Goal: Information Seeking & Learning: Learn about a topic

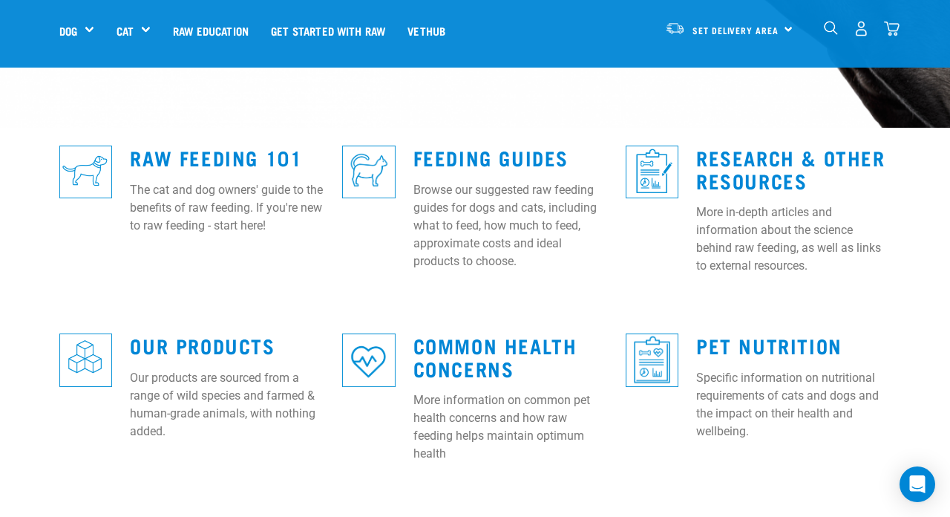
scroll to position [376, 0]
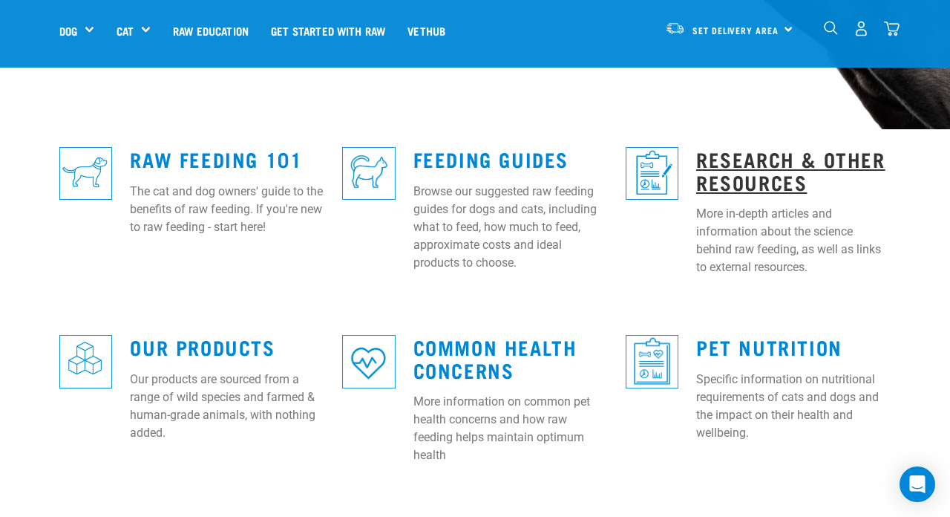
click at [788, 153] on link "Research & Other Resources" at bounding box center [790, 170] width 189 height 34
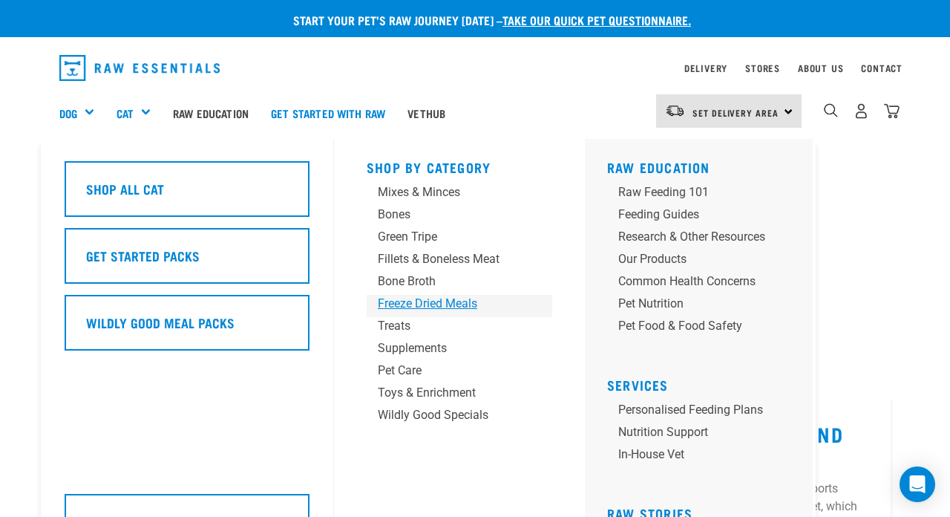
click at [466, 304] on div "Freeze Dried Meals" at bounding box center [447, 304] width 139 height 18
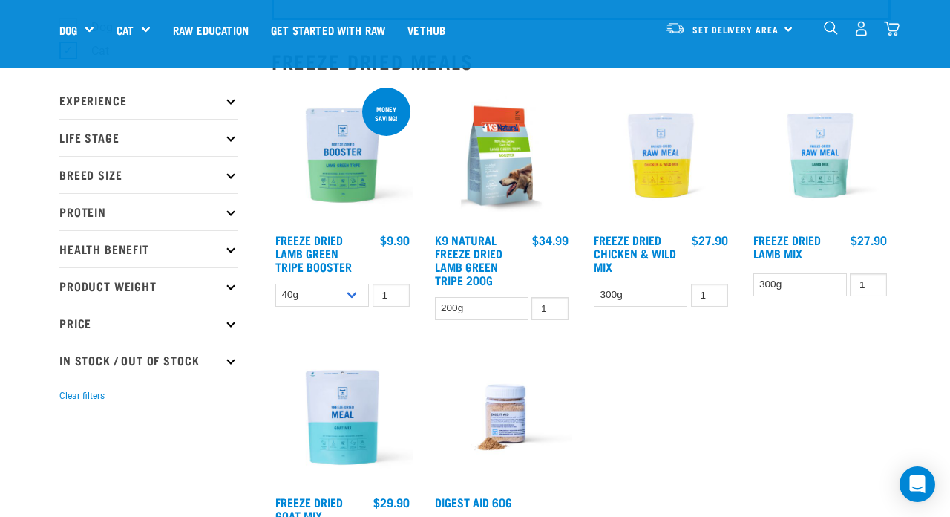
scroll to position [140, 0]
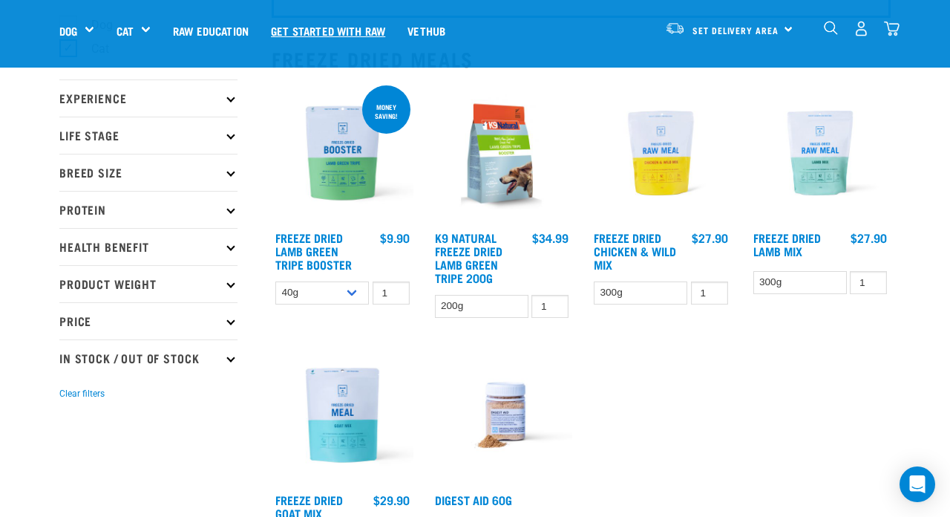
click at [360, 30] on link "Get started with Raw" at bounding box center [328, 30] width 137 height 59
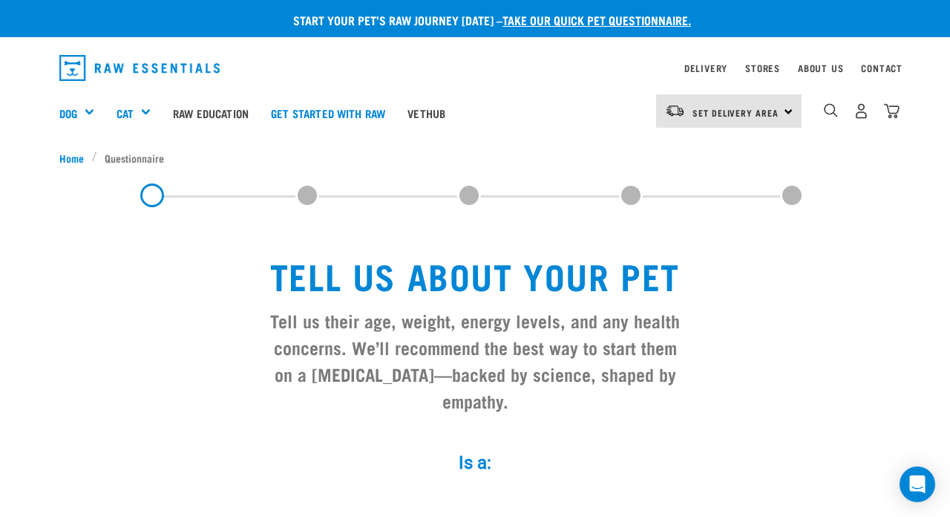
scroll to position [1, 1]
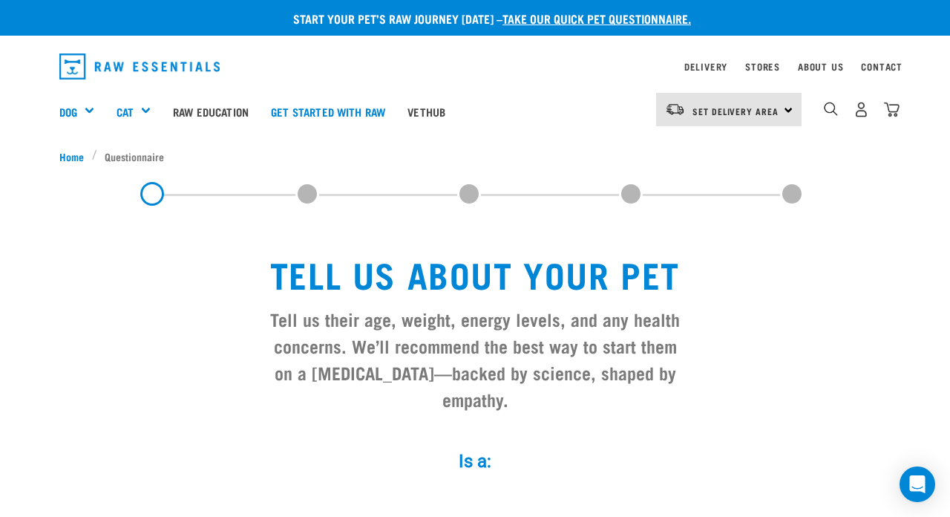
click at [796, 56] on nav "Delivery Stores About Us Contact" at bounding box center [475, 67] width 855 height 38
click at [816, 65] on link "About Us" at bounding box center [820, 66] width 45 height 5
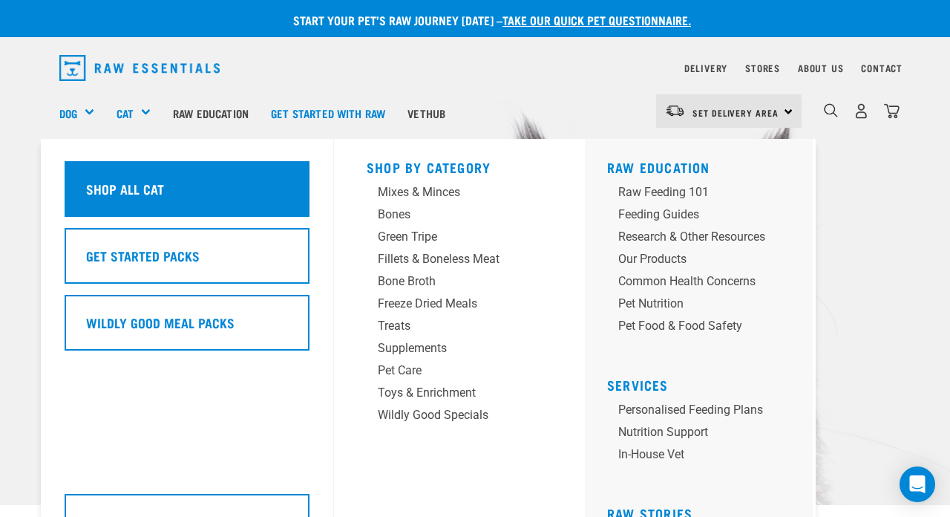
click at [138, 186] on div "Shop All Cat" at bounding box center [187, 189] width 245 height 56
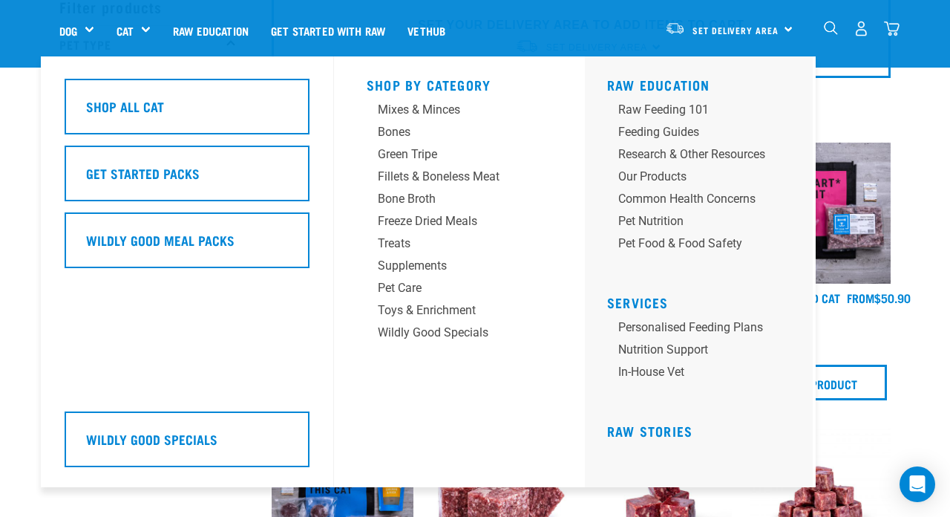
scroll to position [85, 0]
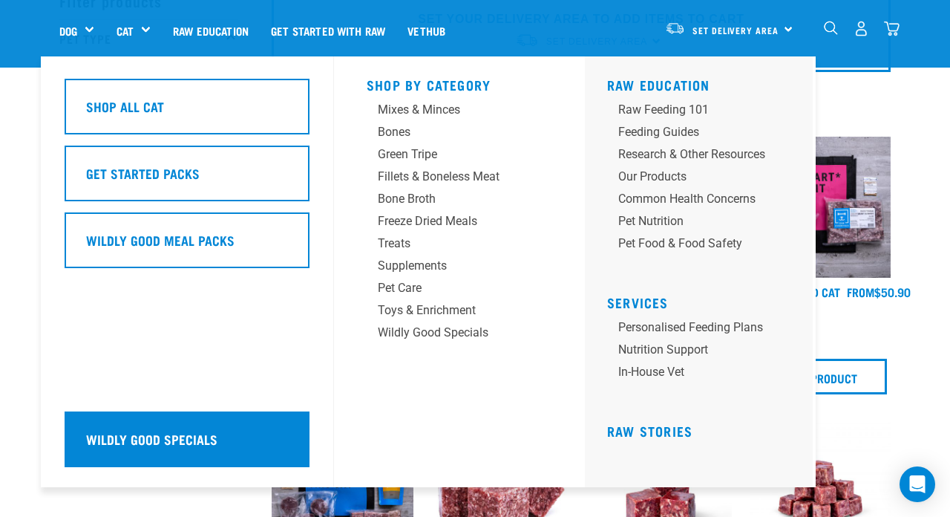
click at [288, 441] on div "Wildly Good Specials" at bounding box center [187, 439] width 245 height 56
click at [206, 437] on h5 "Wildly Good Specials" at bounding box center [151, 438] width 131 height 19
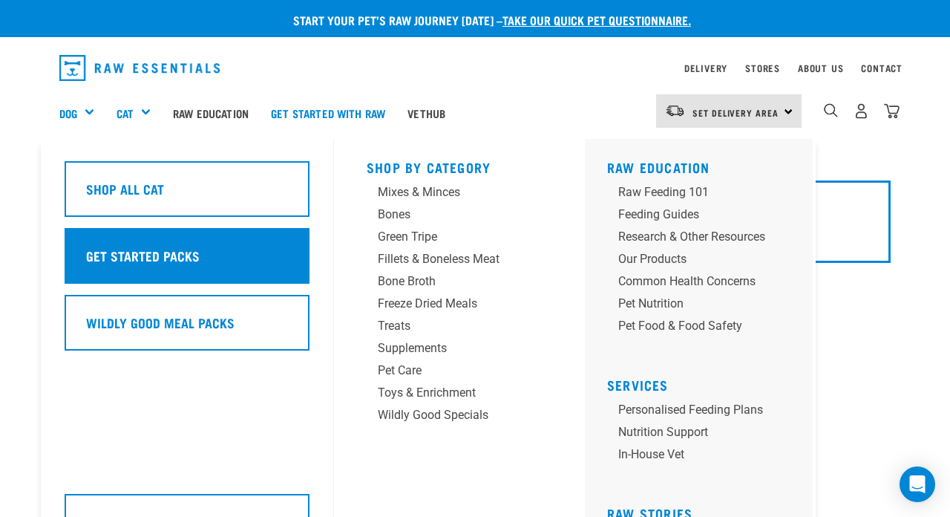
click at [160, 269] on div "Get Started Packs" at bounding box center [187, 256] width 245 height 56
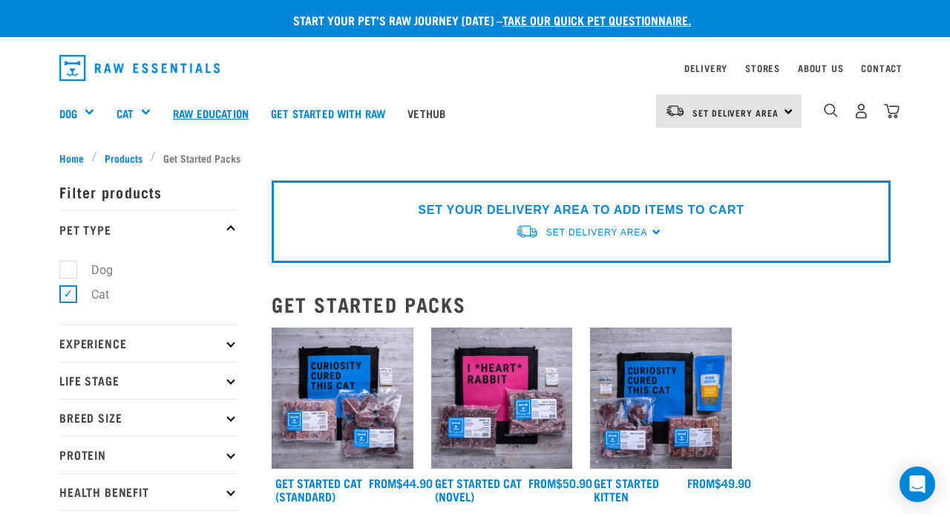
click at [240, 114] on link "Raw Education" at bounding box center [211, 112] width 98 height 59
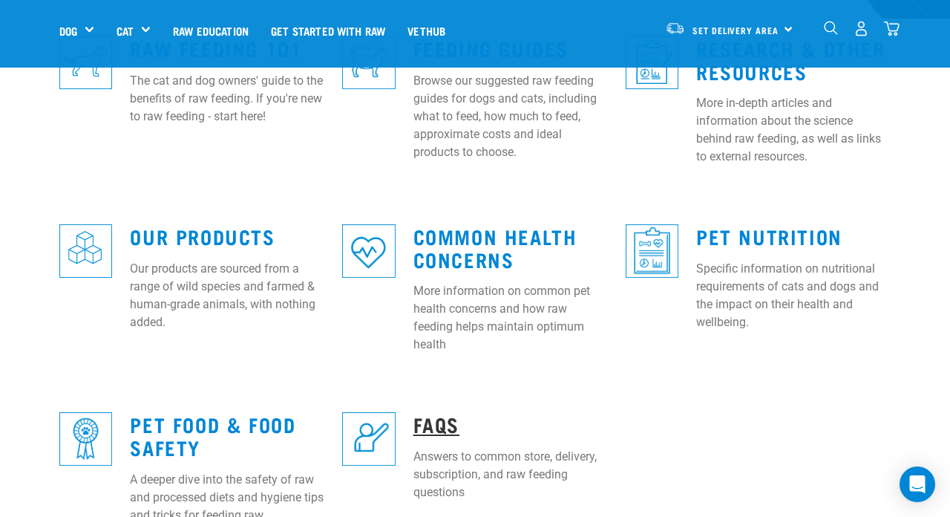
scroll to position [488, 0]
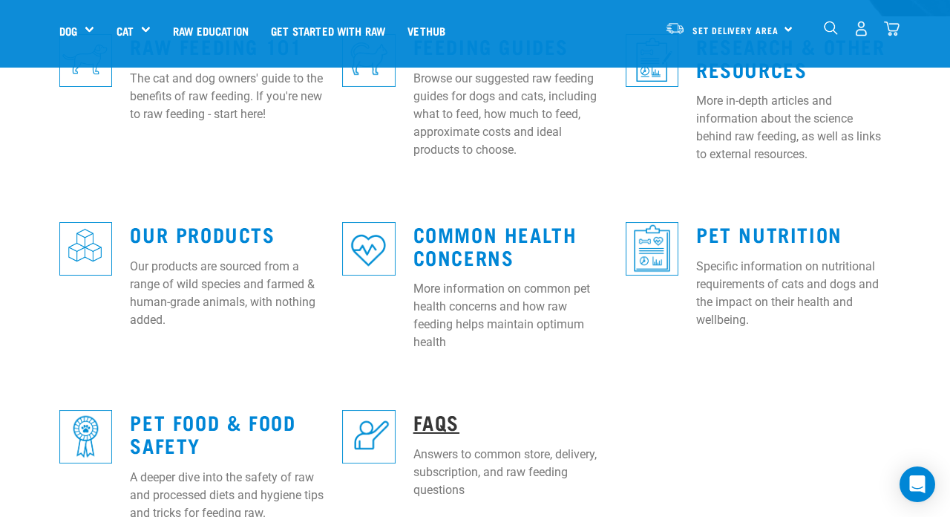
click at [433, 416] on link "FAQs" at bounding box center [436, 421] width 46 height 11
click at [451, 416] on link "FAQs" at bounding box center [436, 421] width 46 height 11
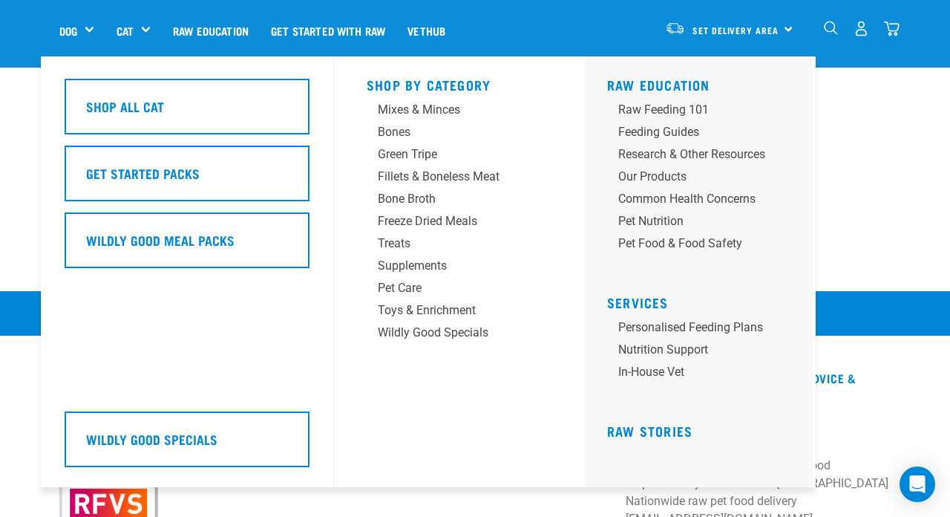
scroll to position [1480, 0]
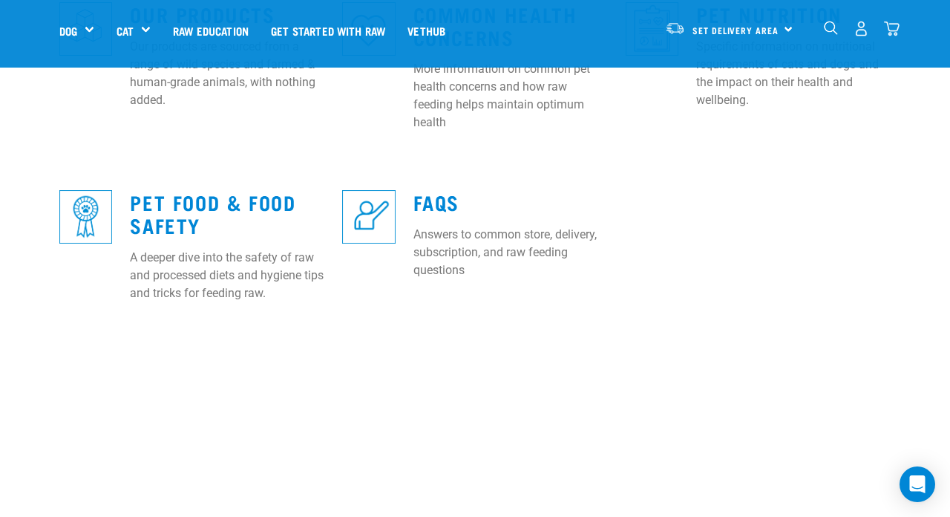
scroll to position [707, 0]
click at [73, 191] on img at bounding box center [85, 217] width 53 height 53
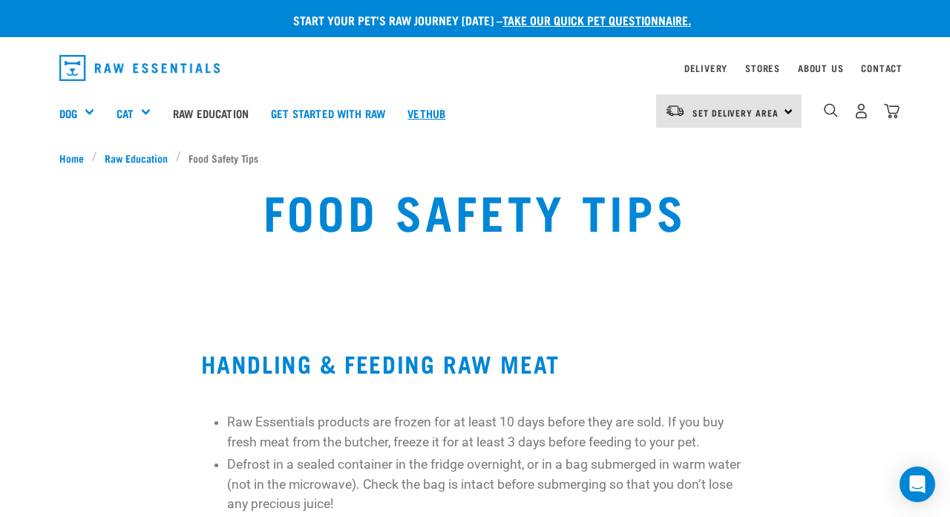
click at [456, 107] on link "Vethub" at bounding box center [426, 112] width 60 height 59
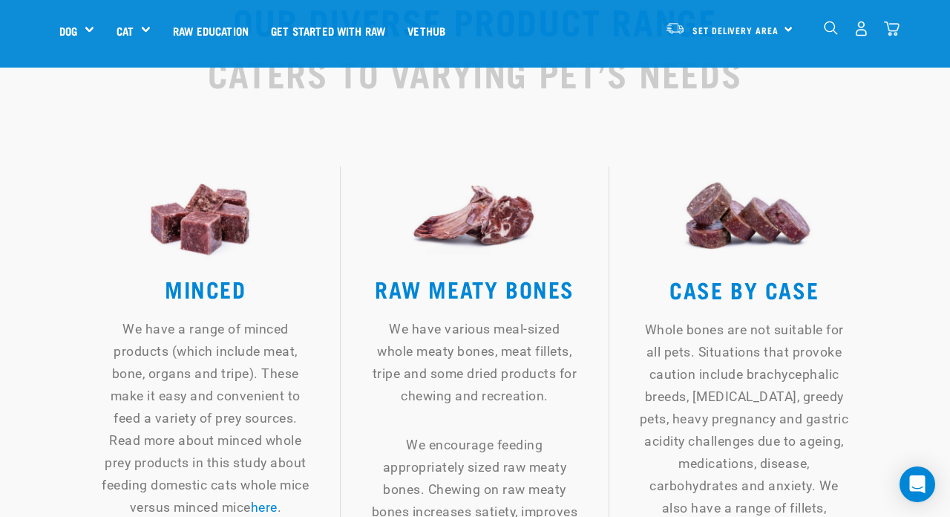
scroll to position [1951, 0]
